Goal: Transaction & Acquisition: Purchase product/service

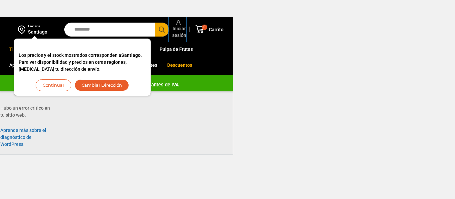
click at [176, 29] on span "Iniciar sesión" at bounding box center [179, 31] width 16 height 13
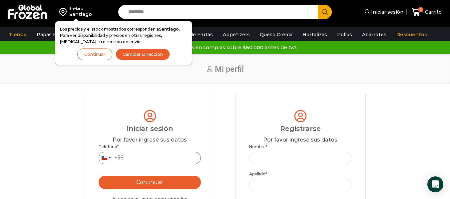
click at [148, 154] on input "Teléfono *" at bounding box center [150, 158] width 103 height 12
type input "*********"
click at [164, 178] on button "Continuar" at bounding box center [150, 182] width 103 height 13
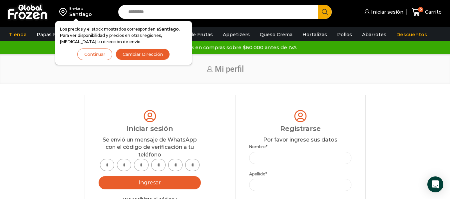
click at [112, 163] on input "text" at bounding box center [107, 165] width 14 height 12
type input "*"
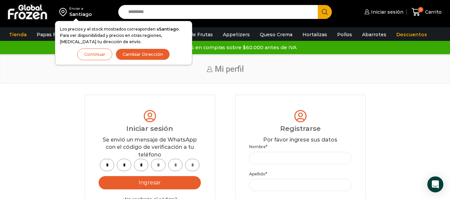
type input "*"
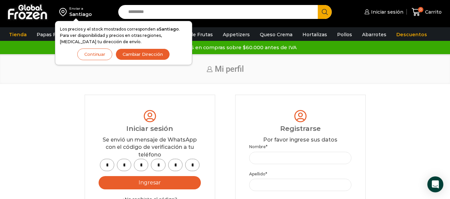
click at [132, 186] on button "Ingresar" at bounding box center [150, 182] width 103 height 13
click at [159, 185] on button "Ingresar" at bounding box center [150, 182] width 103 height 13
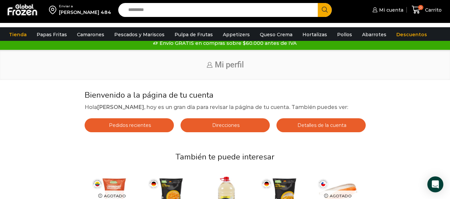
click at [446, 80] on div "Inicio Mi perfil" at bounding box center [225, 65] width 450 height 30
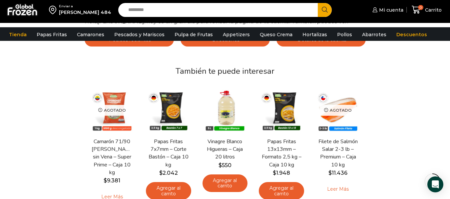
scroll to position [46, 0]
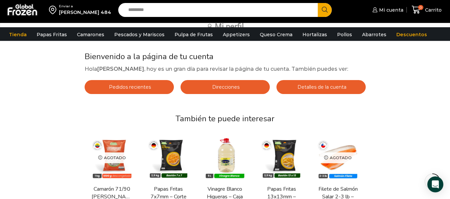
click at [173, 8] on input "Search input" at bounding box center [219, 10] width 189 height 14
type input "**********"
click at [318, 3] on button "Search" at bounding box center [325, 10] width 14 height 14
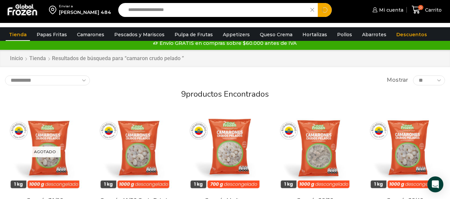
click at [163, 12] on input "**********" at bounding box center [216, 10] width 182 height 14
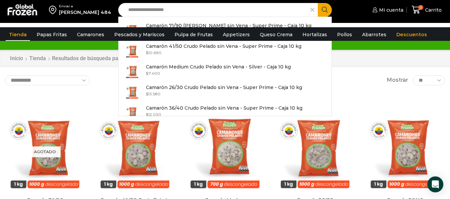
click at [165, 11] on input "**********" at bounding box center [216, 10] width 182 height 14
type input "**********"
click at [318, 3] on button "Search" at bounding box center [325, 10] width 14 height 14
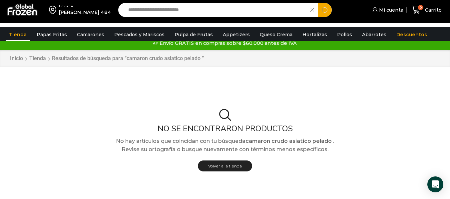
click at [185, 11] on input "**********" at bounding box center [216, 10] width 182 height 14
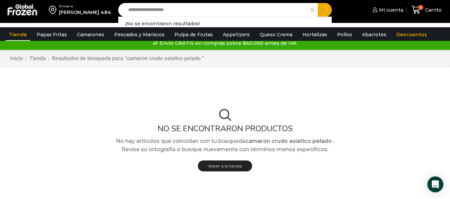
type input "**********"
click at [318, 3] on button "Search" at bounding box center [325, 10] width 14 height 14
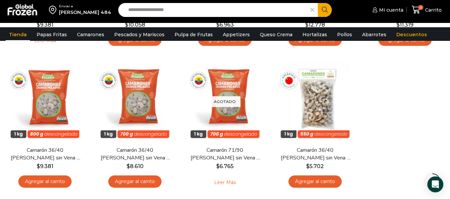
scroll to position [213, 0]
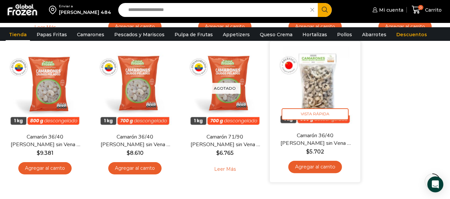
click at [315, 170] on link "Agregar al carrito" at bounding box center [315, 167] width 54 height 12
click at [315, 170] on icon "Agregar al carrito: “Camarón 36/40 Crudo Pelado sin Vena - Bronze - Caja 10 kg”" at bounding box center [314, 167] width 11 height 11
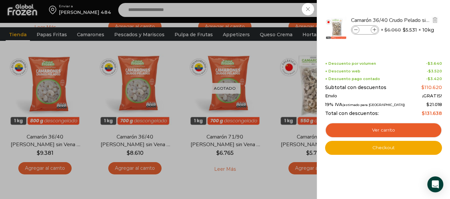
click at [373, 29] on icon at bounding box center [375, 30] width 4 height 4
type input "*"
click at [375, 30] on icon at bounding box center [375, 30] width 4 height 4
type input "*"
click at [375, 30] on icon at bounding box center [375, 30] width 4 height 4
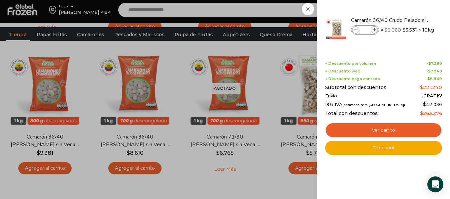
type input "*"
click at [375, 29] on icon at bounding box center [375, 30] width 4 height 4
type input "*"
click at [375, 29] on icon at bounding box center [375, 30] width 4 height 4
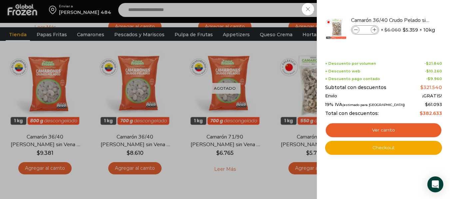
click at [375, 29] on icon at bounding box center [375, 30] width 4 height 4
type input "**"
click at [355, 33] on span at bounding box center [355, 29] width 7 height 7
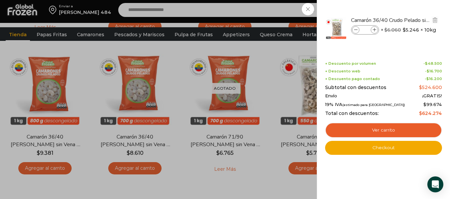
click at [355, 33] on span at bounding box center [355, 29] width 7 height 7
type input "*"
click at [410, 8] on div "5 Carrito 5 5" at bounding box center [426, 10] width 33 height 16
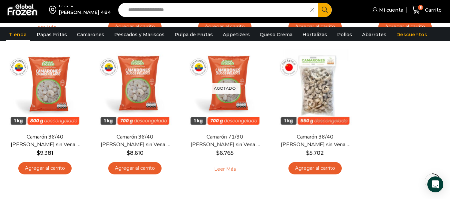
click at [194, 12] on input "**********" at bounding box center [216, 10] width 182 height 14
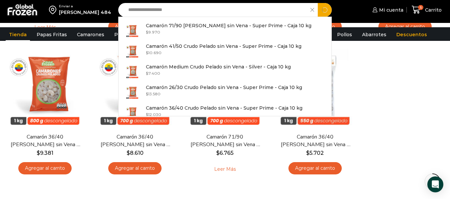
type input "**********"
click at [318, 3] on button "Search" at bounding box center [325, 10] width 14 height 14
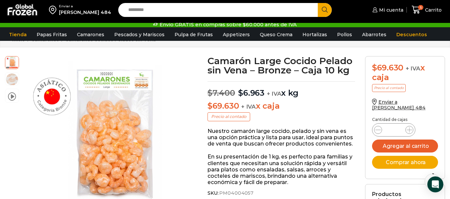
scroll to position [27, 0]
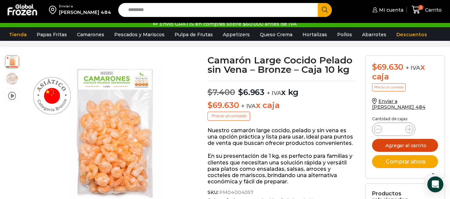
click at [411, 139] on button "Agregar al carrito" at bounding box center [405, 145] width 66 height 13
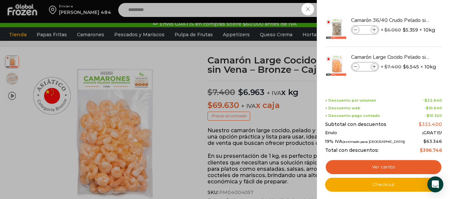
click at [410, 12] on div "6 [GEOGRAPHIC_DATA] 6 6 Shopping Cart *" at bounding box center [426, 10] width 33 height 16
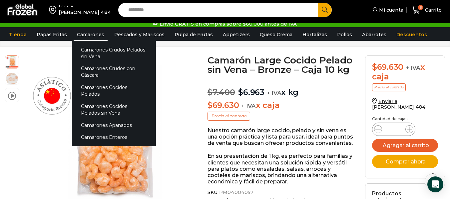
click at [87, 36] on link "Camarones" at bounding box center [91, 34] width 34 height 13
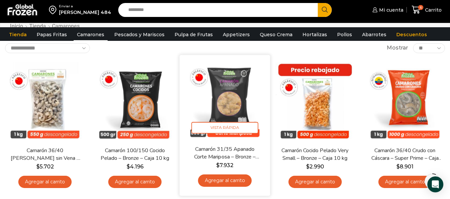
scroll to position [53, 0]
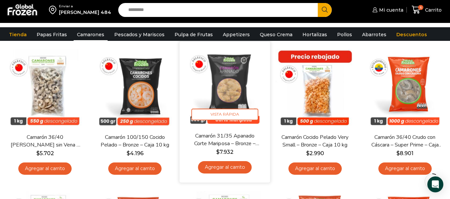
click at [235, 164] on link "Agregar al carrito" at bounding box center [225, 168] width 54 height 12
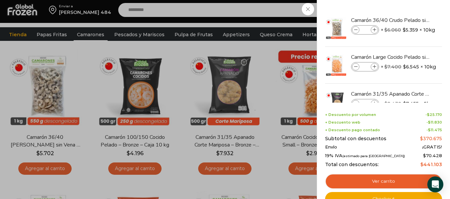
drag, startPoint x: 442, startPoint y: 73, endPoint x: 443, endPoint y: 84, distance: 11.0
click at [443, 84] on div "7 Shopping Cart Camarón 36/40 Crudo Pelado sin Vena - Bronze - Caja 10 kg Camar…" at bounding box center [383, 99] width 133 height 199
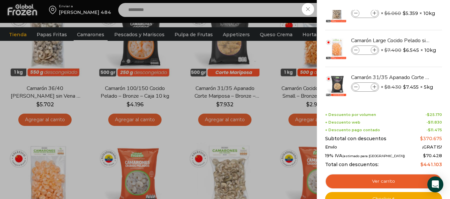
scroll to position [23, 0]
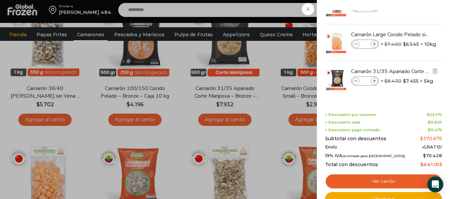
click at [375, 82] on icon at bounding box center [375, 82] width 4 height 4
type input "*"
click at [410, 10] on div "8 Carrito 8 8 Shopping Cart *" at bounding box center [426, 10] width 33 height 16
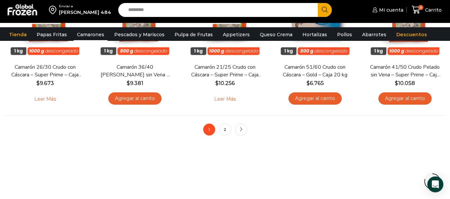
scroll to position [555, 0]
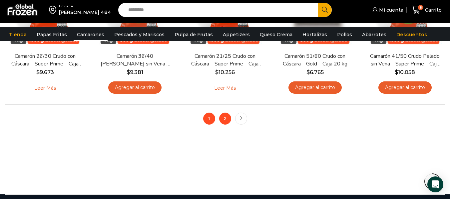
click at [222, 118] on link "2" at bounding box center [225, 119] width 12 height 12
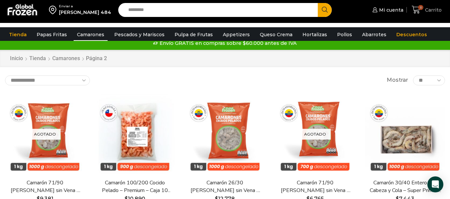
click at [420, 10] on span "8" at bounding box center [420, 7] width 5 height 5
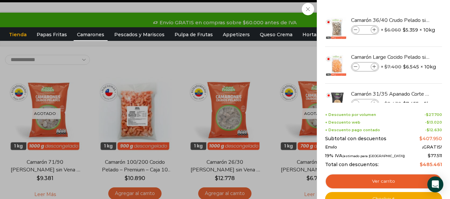
scroll to position [22, 0]
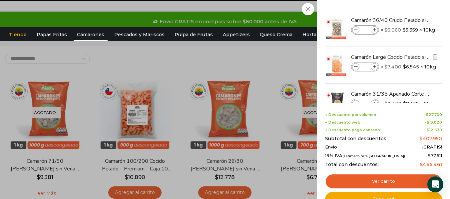
click at [440, 50] on li "Camarón Large Cocido Pelado sin Vena - Bronze - Caja 10 kg Camarón Large Cocido…" at bounding box center [383, 65] width 118 height 37
click at [375, 68] on icon at bounding box center [375, 67] width 4 height 4
type input "*"
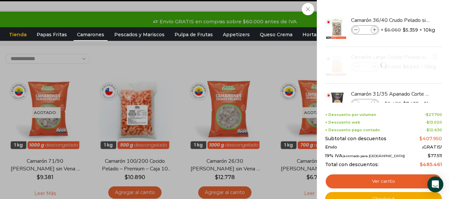
click at [440, 64] on div at bounding box center [383, 65] width 118 height 37
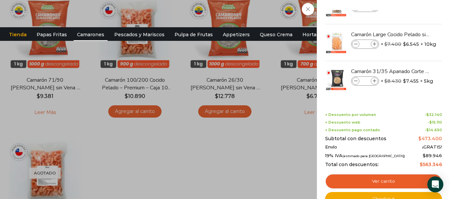
scroll to position [121, 0]
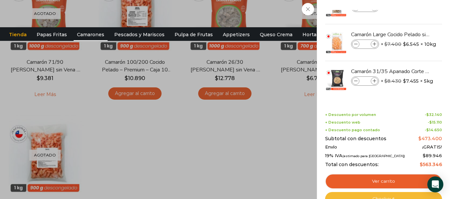
drag, startPoint x: 281, startPoint y: 125, endPoint x: 363, endPoint y: 197, distance: 109.2
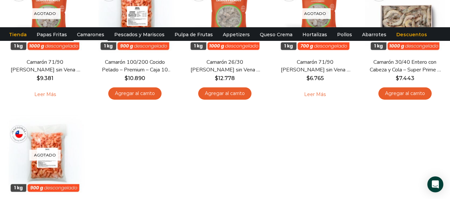
scroll to position [0, 0]
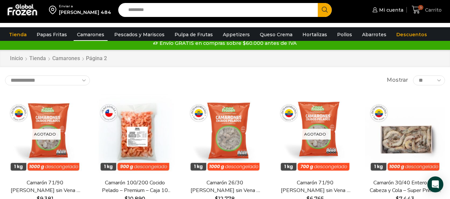
click at [426, 11] on span "Carrito" at bounding box center [432, 10] width 18 height 7
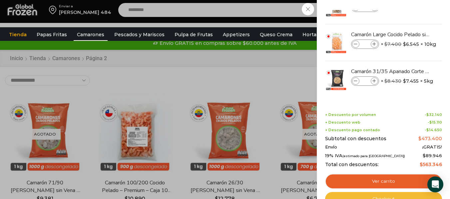
click at [401, 196] on link "Checkout" at bounding box center [383, 199] width 117 height 14
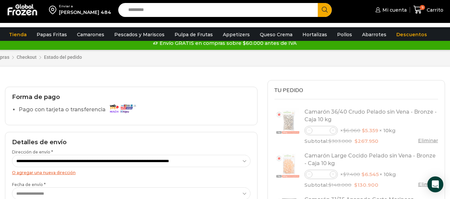
select select "*"
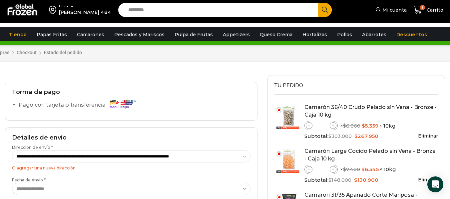
scroll to position [13, 0]
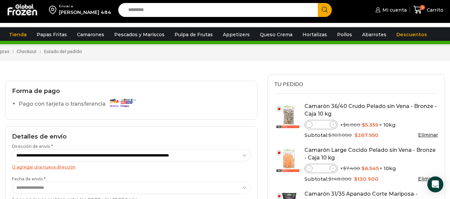
click at [126, 106] on img at bounding box center [123, 103] width 30 height 12
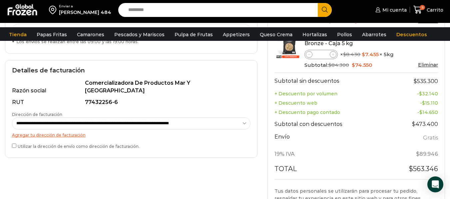
scroll to position [173, 0]
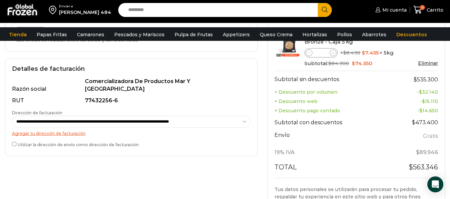
click at [140, 116] on select "**********" at bounding box center [131, 122] width 238 height 12
select select "*"
click at [12, 116] on select "**********" at bounding box center [131, 122] width 238 height 12
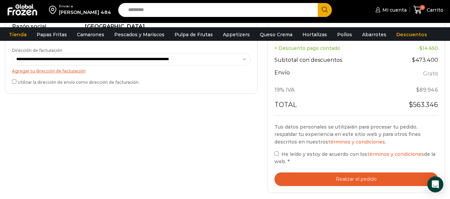
scroll to position [259, 0]
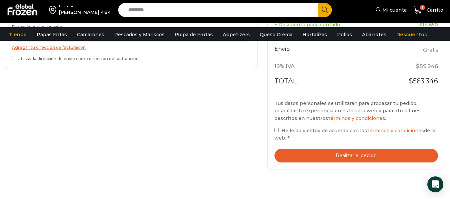
click at [330, 161] on button "Realizar el pedido" at bounding box center [356, 156] width 164 height 14
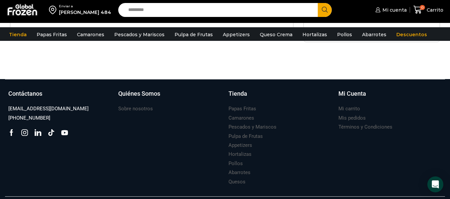
scroll to position [306, 0]
